Goal: Task Accomplishment & Management: Use online tool/utility

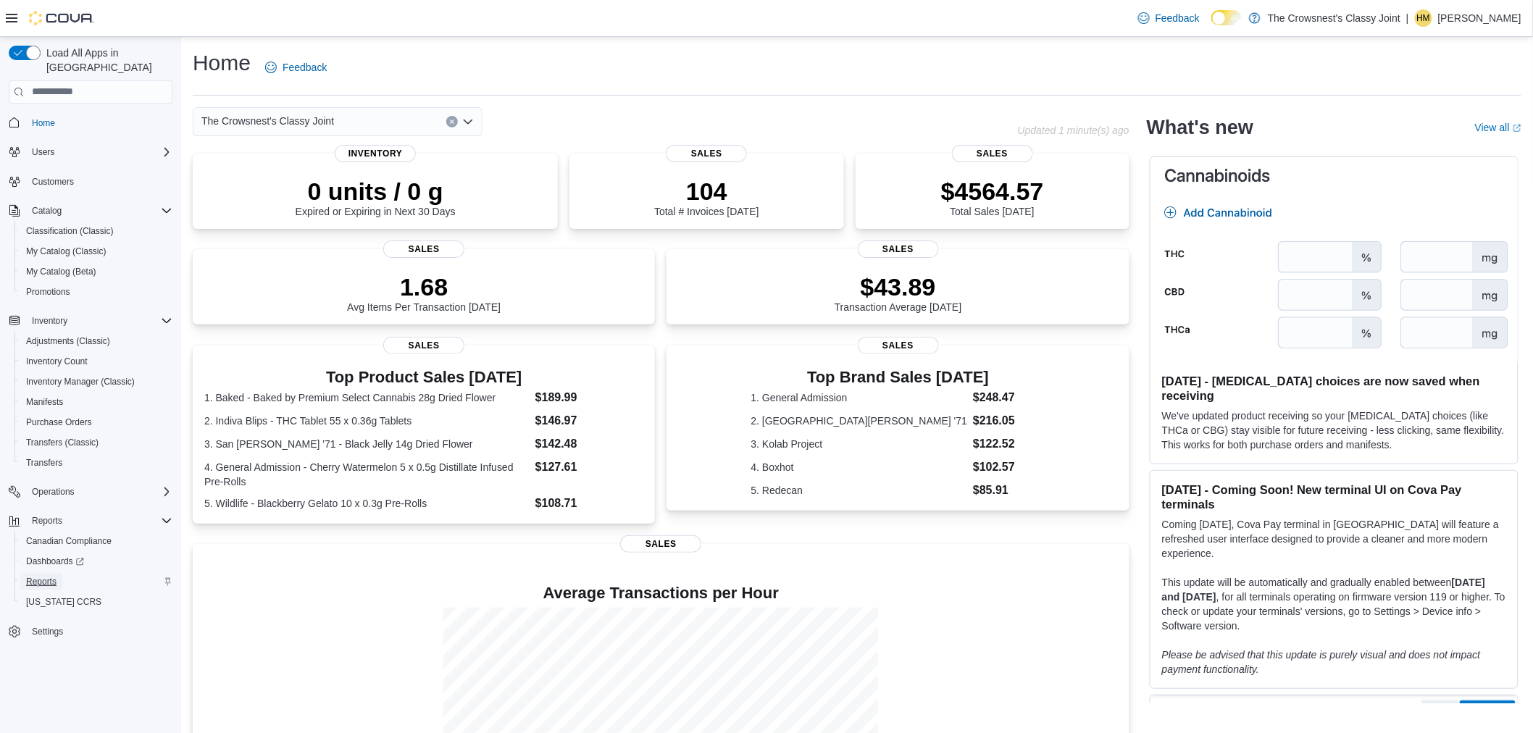
click at [49, 576] on span "Reports" at bounding box center [41, 582] width 30 height 12
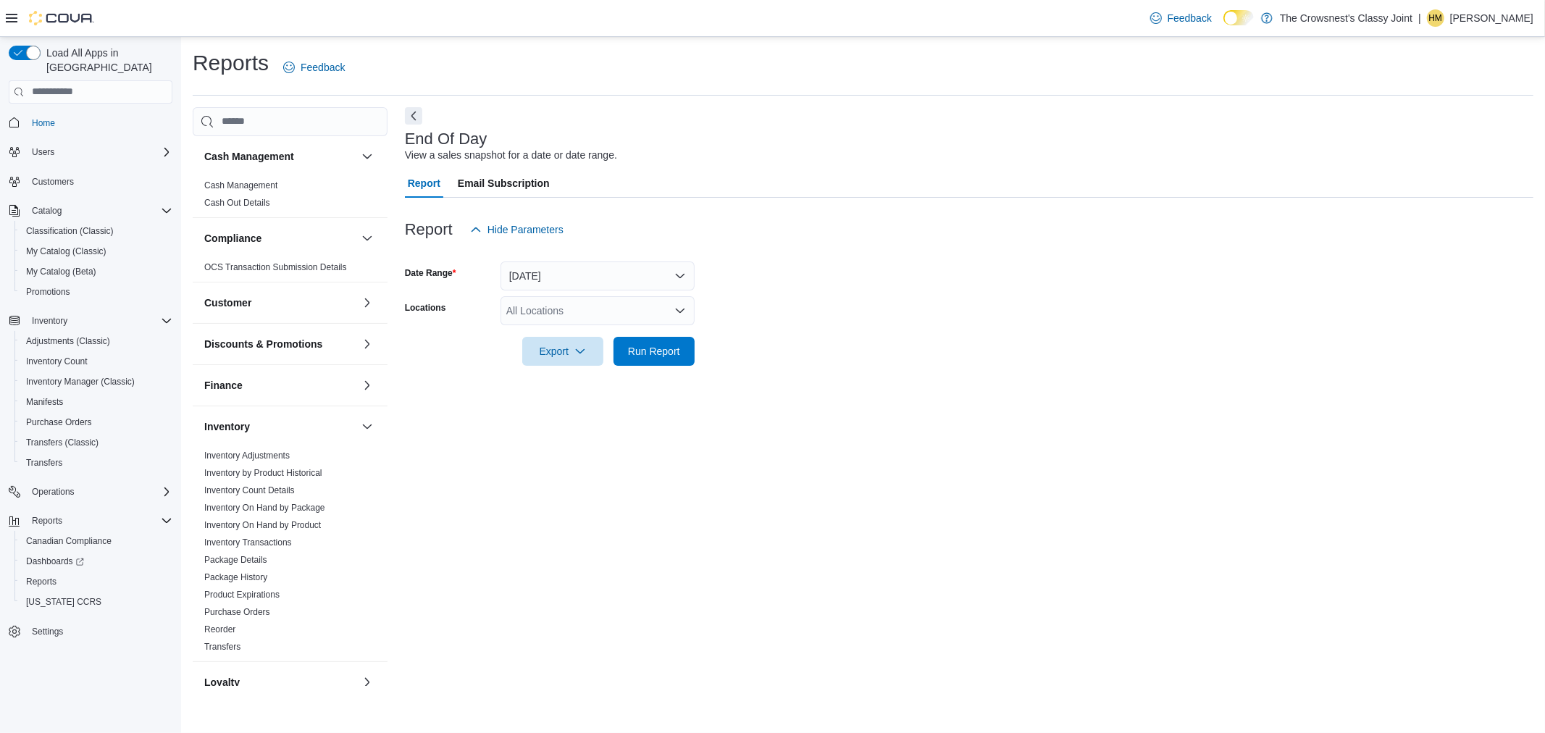
click at [580, 312] on div "All Locations" at bounding box center [598, 310] width 194 height 29
click at [575, 367] on button "[STREET_ADDRESS]" at bounding box center [598, 356] width 194 height 21
click at [653, 355] on span "Run Report" at bounding box center [654, 350] width 52 height 14
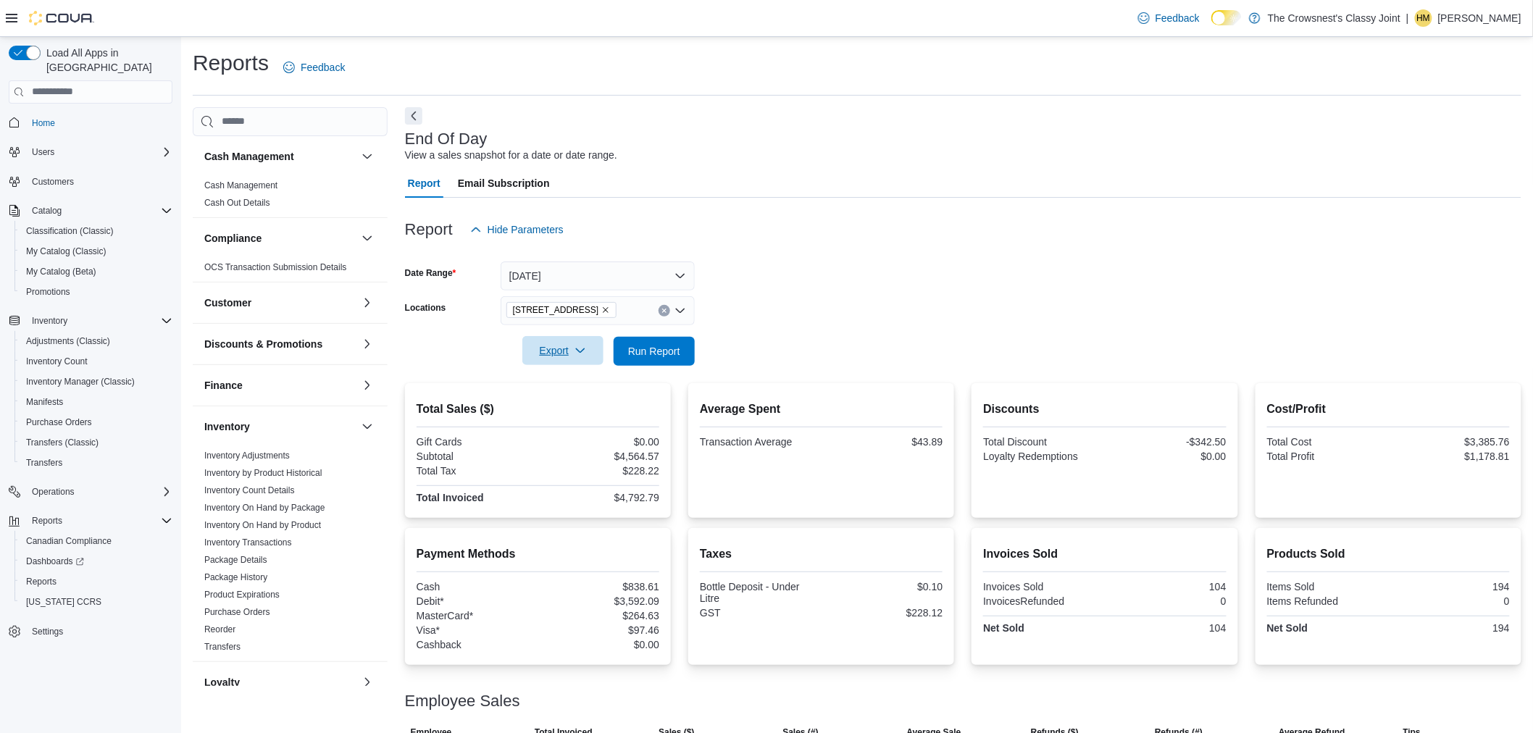
click at [556, 345] on span "Export" at bounding box center [563, 350] width 64 height 29
click at [554, 404] on span "Export to Pdf" at bounding box center [565, 409] width 65 height 12
